Goal: Task Accomplishment & Management: Manage account settings

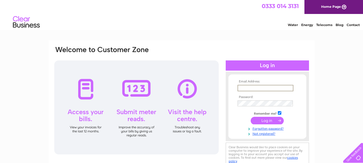
click at [245, 85] on input "text" at bounding box center [265, 88] width 56 height 6
type input "fiona-cloud9@hotmail.co.uk"
click at [271, 121] on input "submit" at bounding box center [267, 121] width 33 height 8
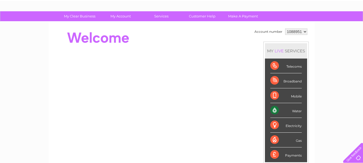
scroll to position [31, 0]
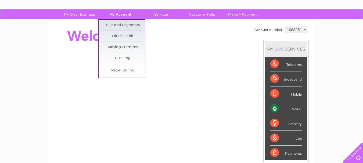
click at [121, 15] on link "My Account" at bounding box center [120, 14] width 44 height 10
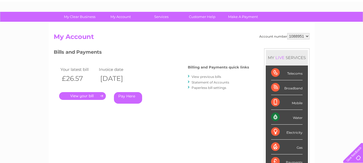
scroll to position [20, 0]
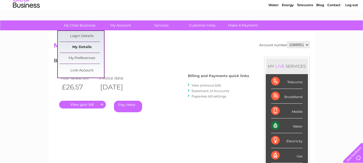
click at [84, 47] on link "My Details" at bounding box center [82, 47] width 44 height 11
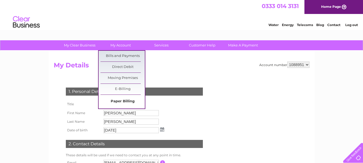
click at [125, 101] on link "Paper Billing" at bounding box center [122, 101] width 44 height 11
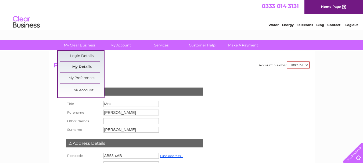
click at [80, 67] on link "My Details" at bounding box center [82, 67] width 44 height 11
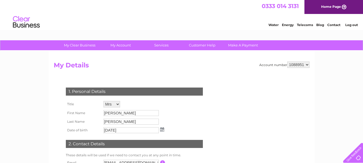
click at [349, 26] on link "Log out" at bounding box center [351, 25] width 13 height 4
